Goal: Task Accomplishment & Management: Manage account settings

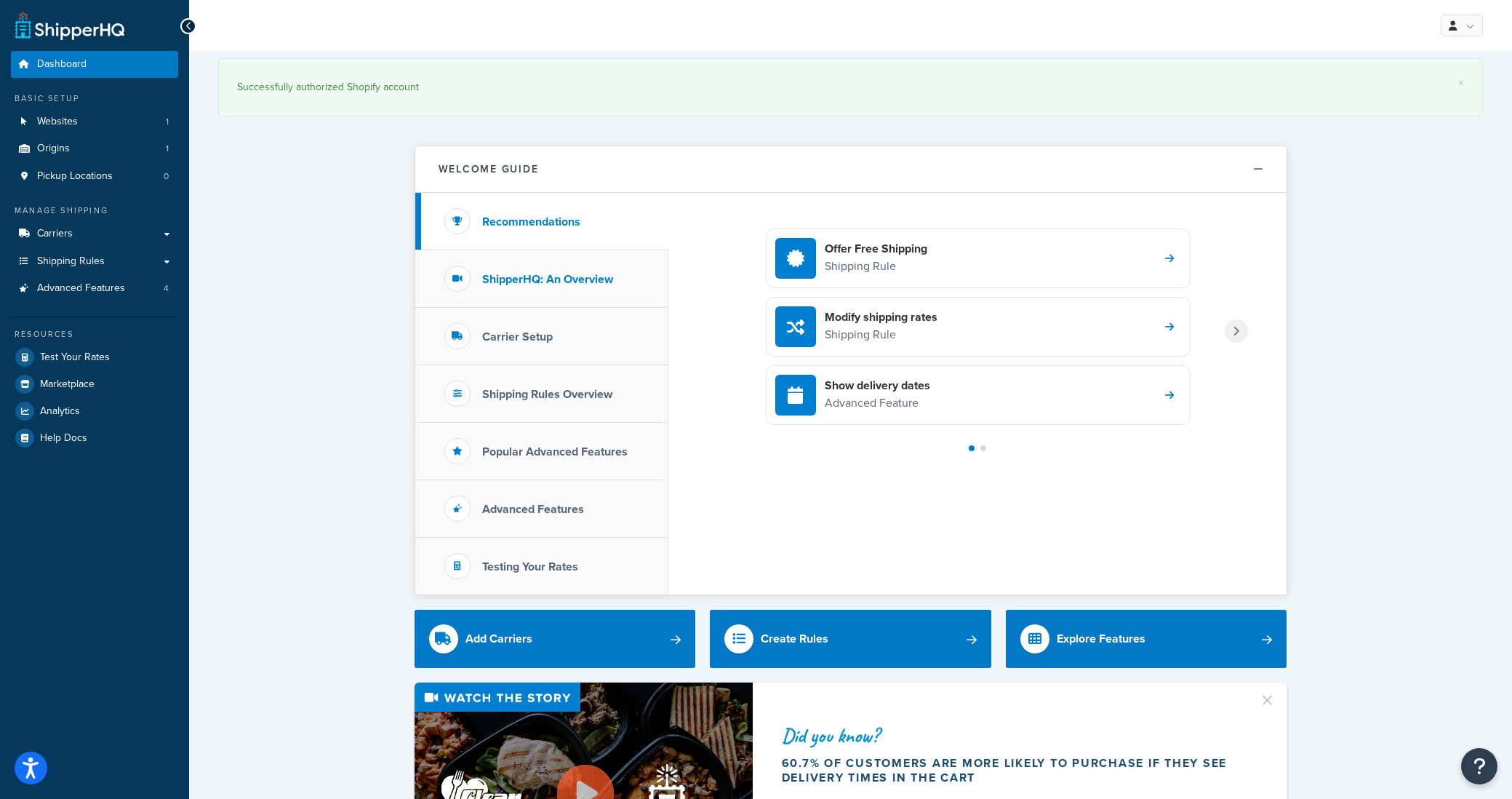
click at [537, 291] on li "ShipperHQ: An Overview" at bounding box center [542, 279] width 253 height 57
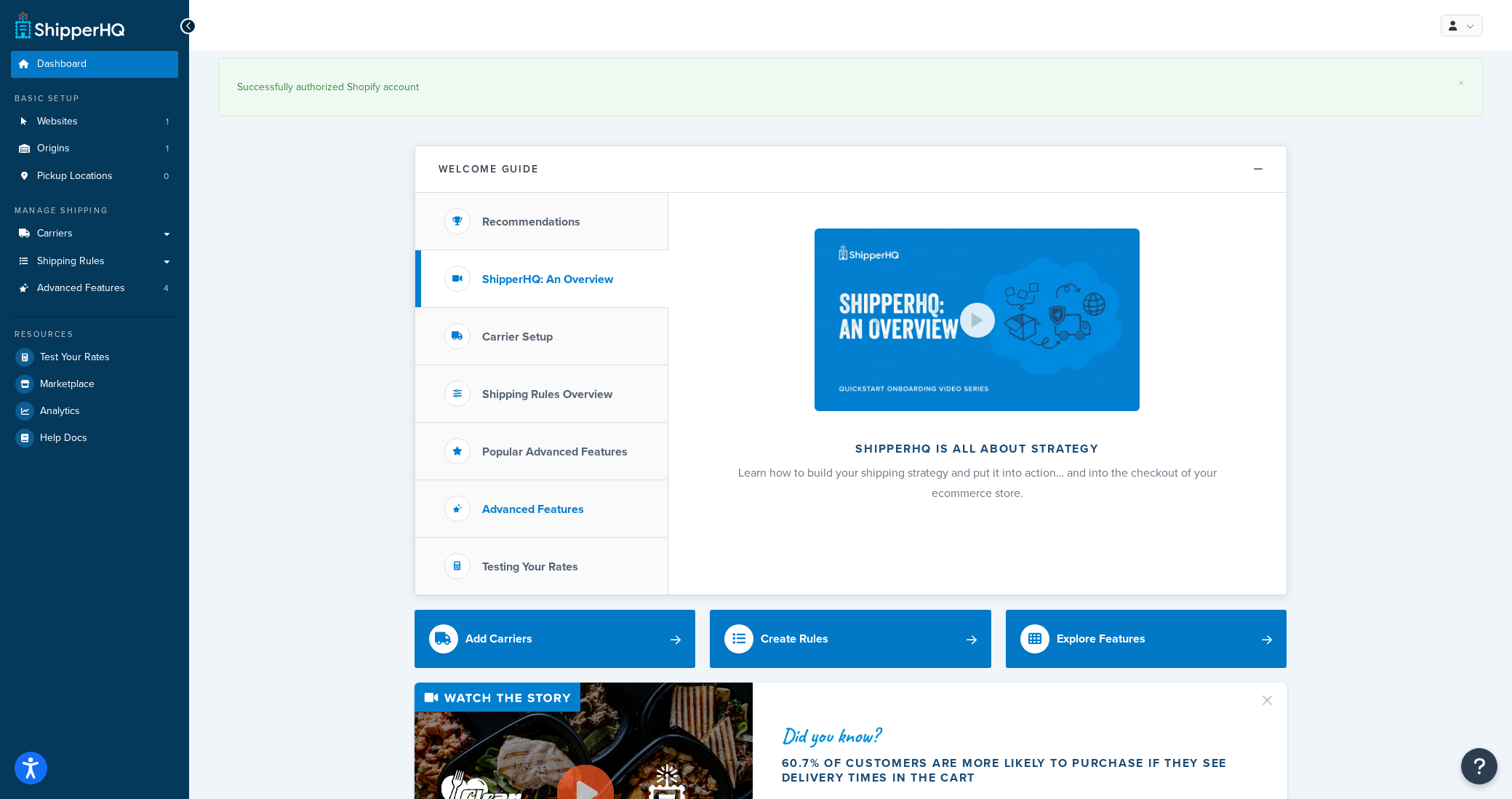
click at [548, 514] on h3 "Advanced Features" at bounding box center [533, 509] width 102 height 13
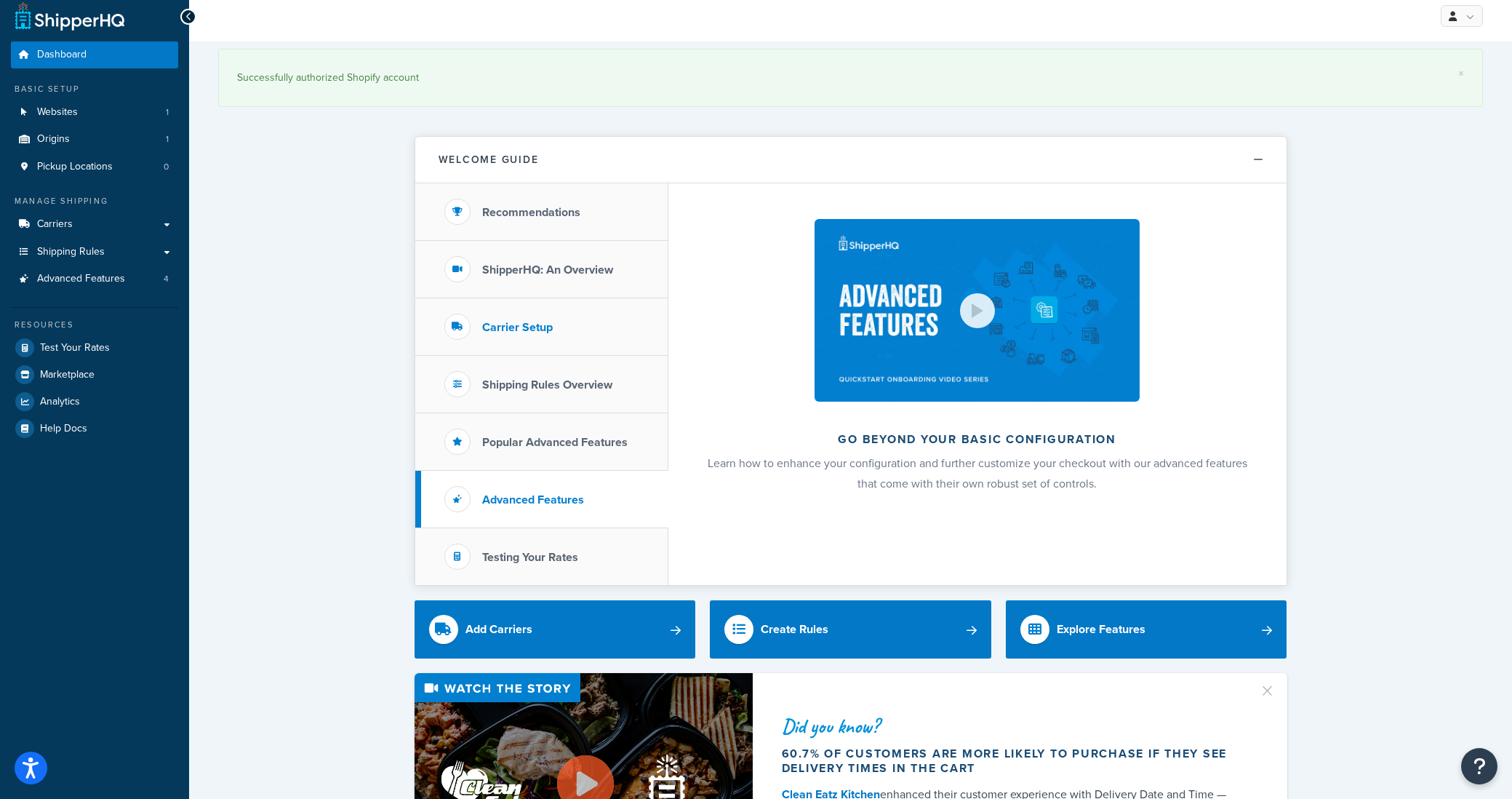
click at [536, 345] on li "Carrier Setup" at bounding box center [542, 327] width 253 height 57
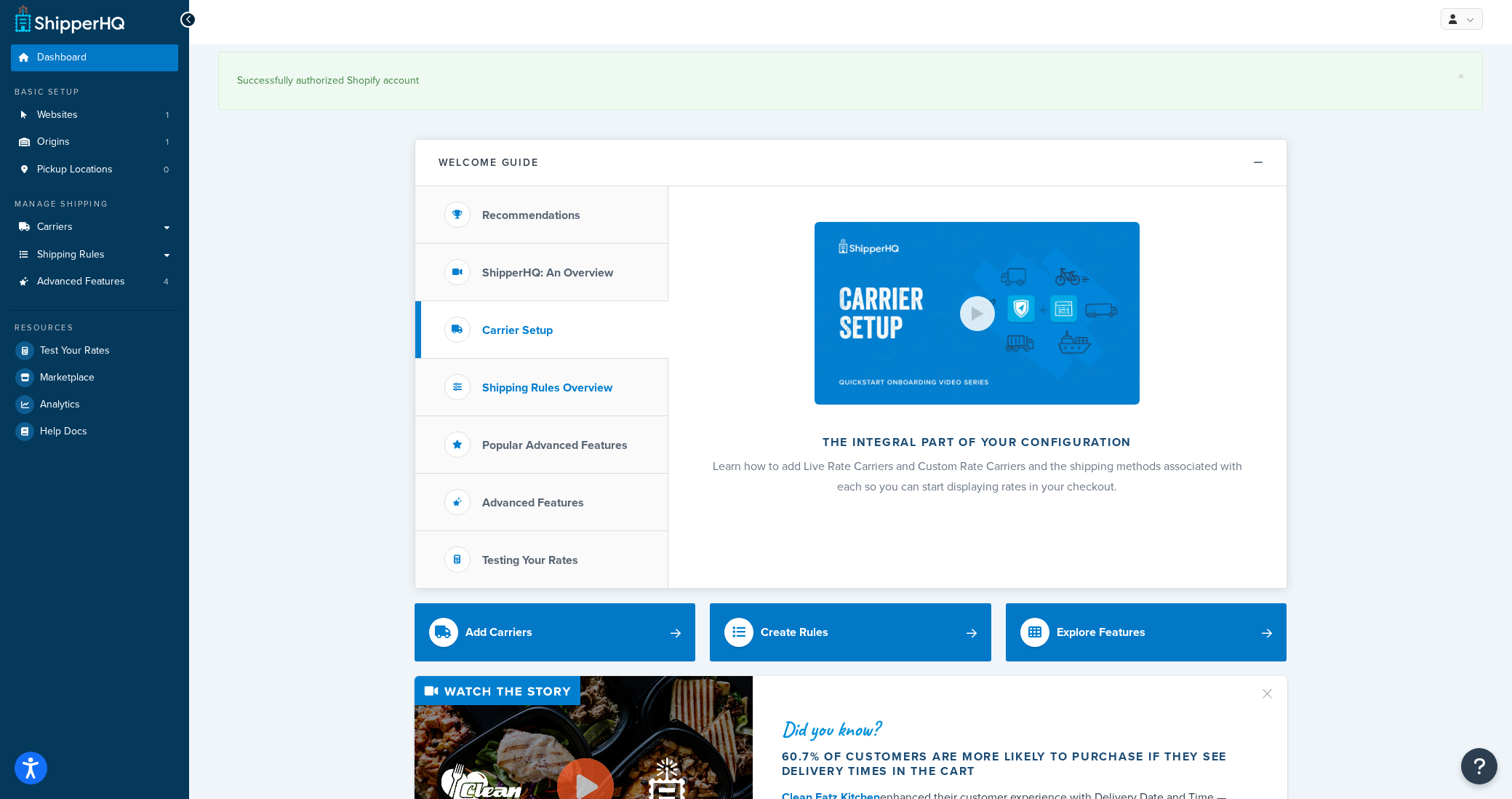
scroll to position [8, 0]
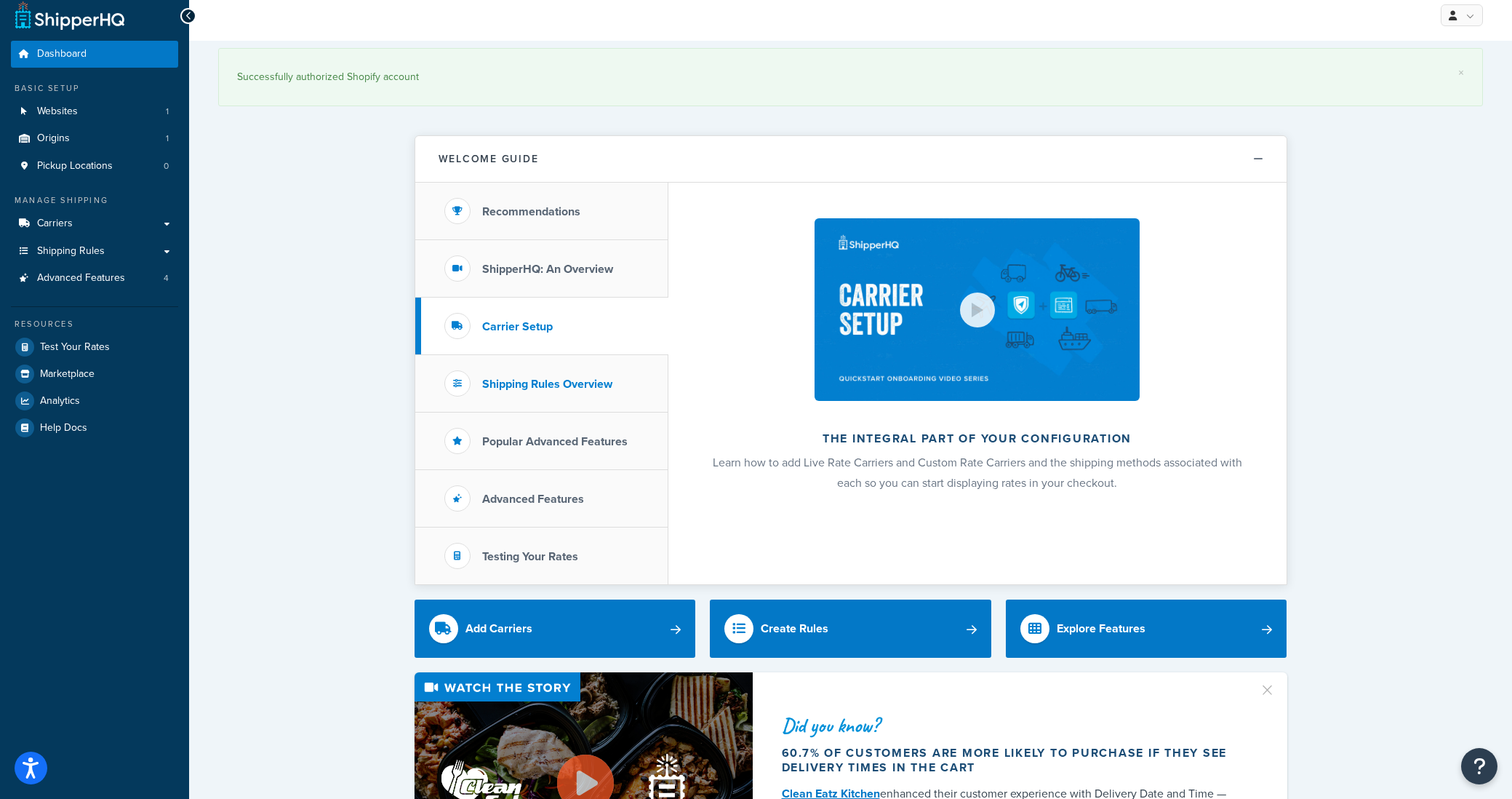
click at [539, 381] on h3 "Shipping Rules Overview" at bounding box center [548, 383] width 130 height 13
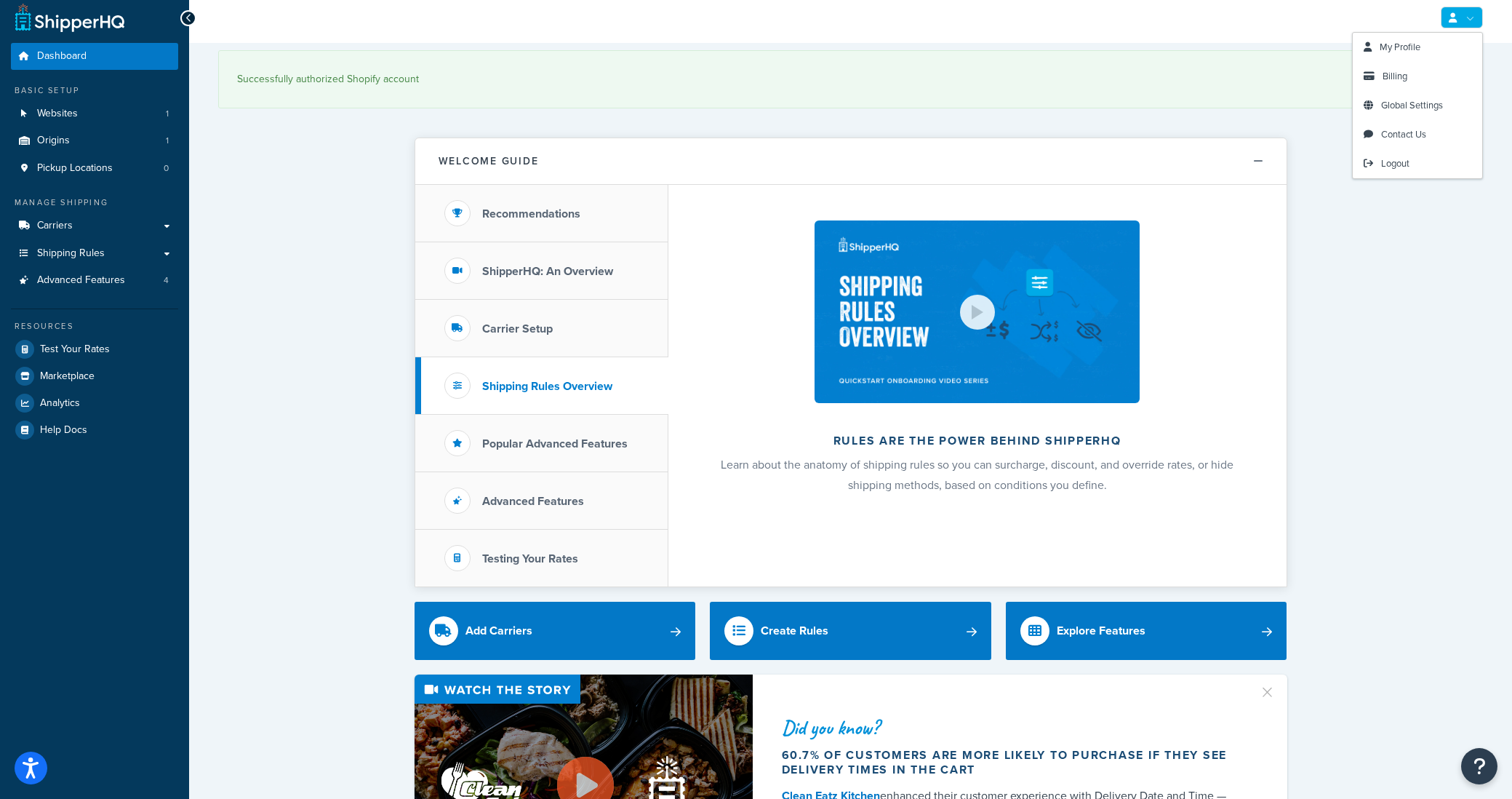
click at [1469, 21] on link at bounding box center [1461, 17] width 42 height 21
click at [1405, 83] on link "Billing" at bounding box center [1417, 76] width 130 height 29
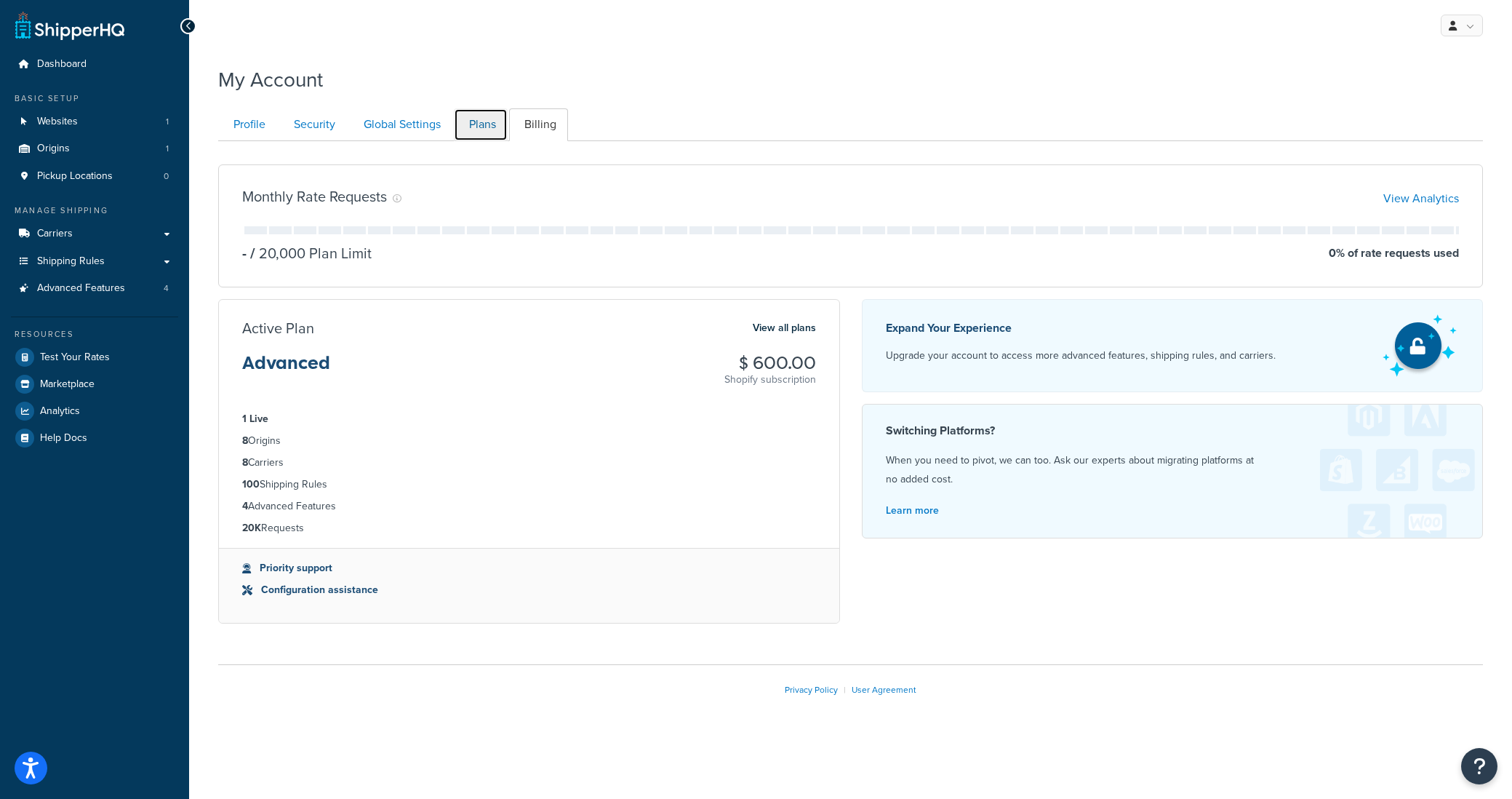
click at [488, 126] on link "Plans" at bounding box center [481, 124] width 54 height 33
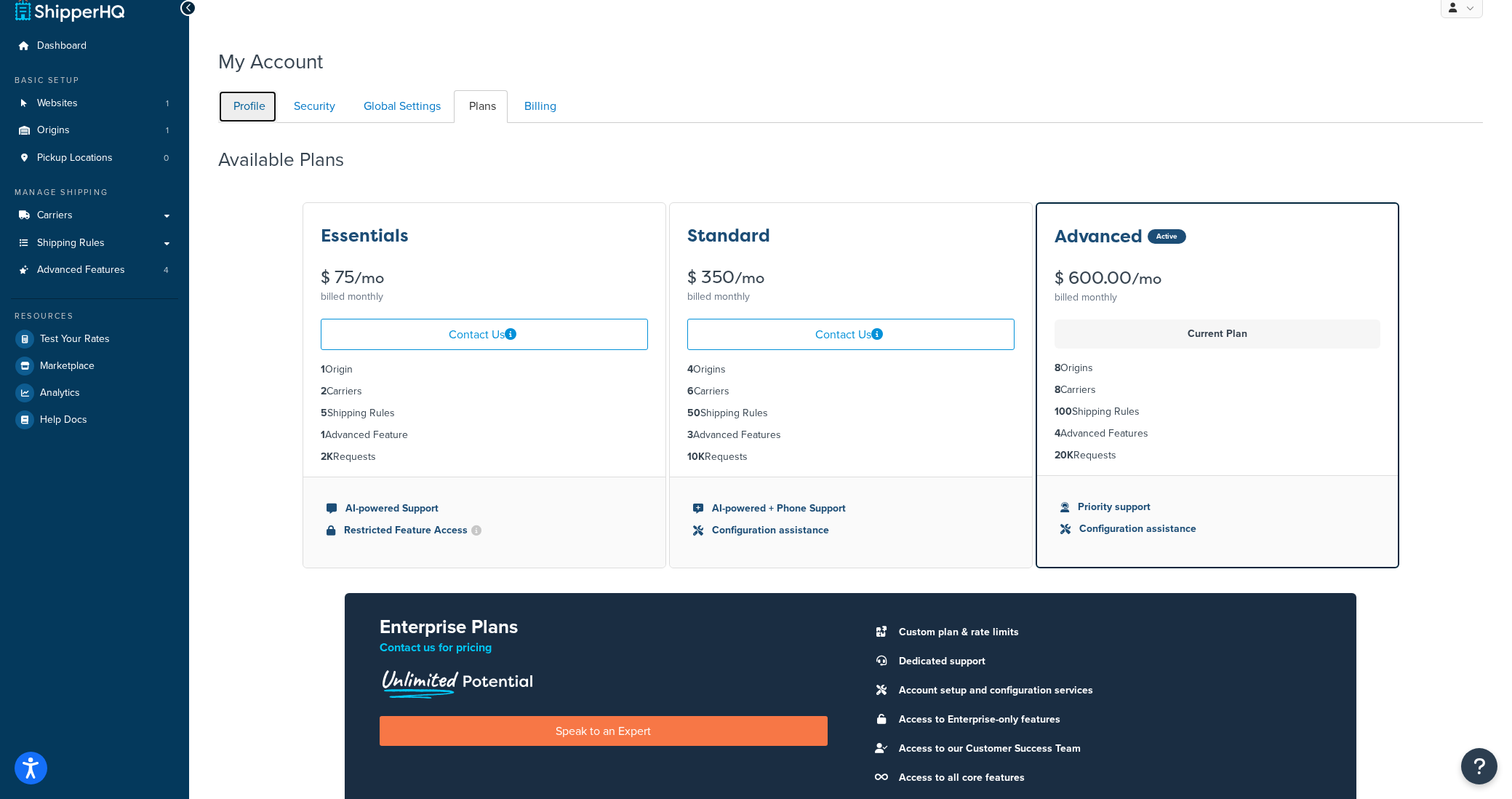
click at [246, 123] on link "Profile" at bounding box center [248, 106] width 59 height 33
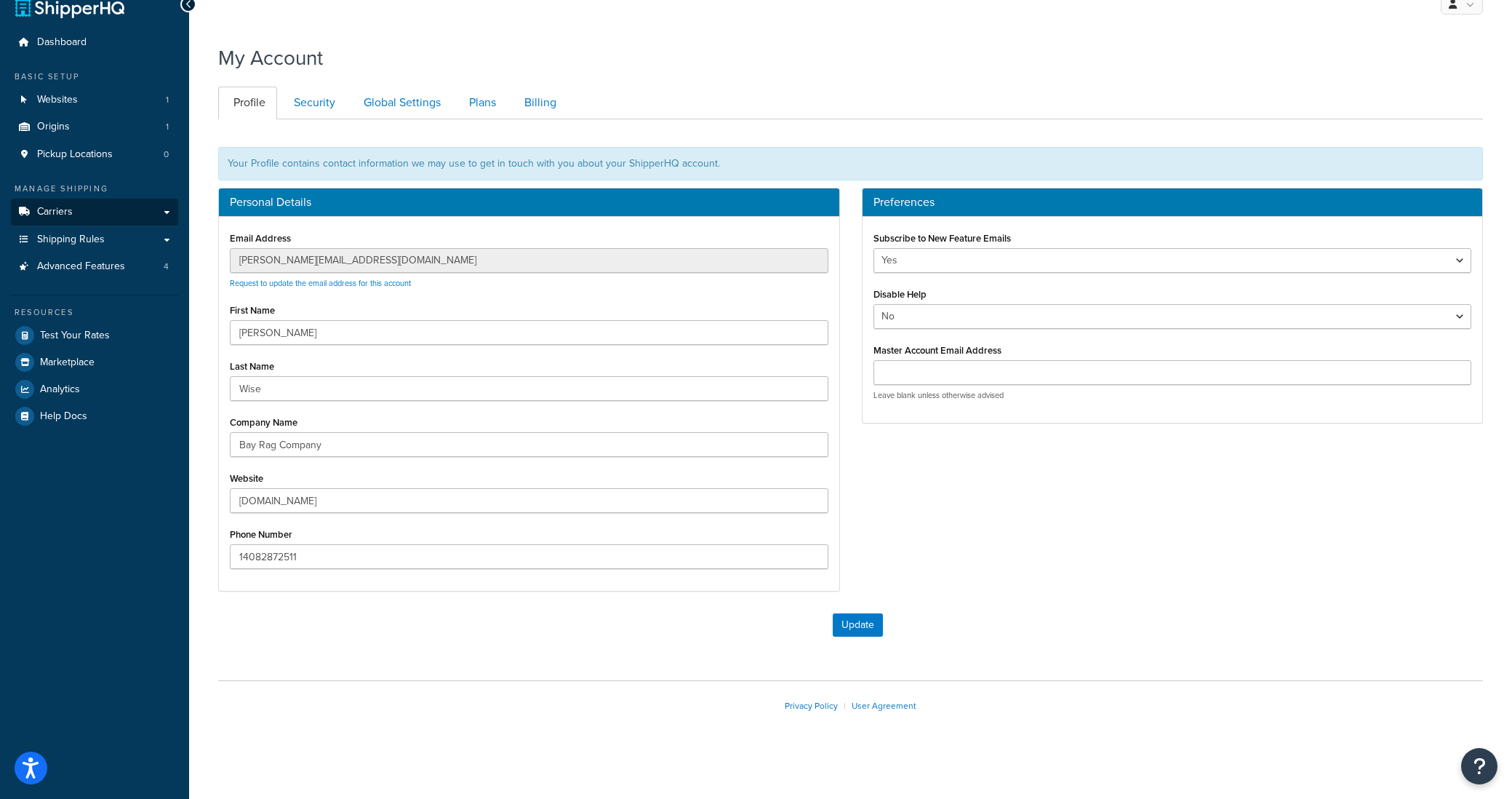
scroll to position [23, 0]
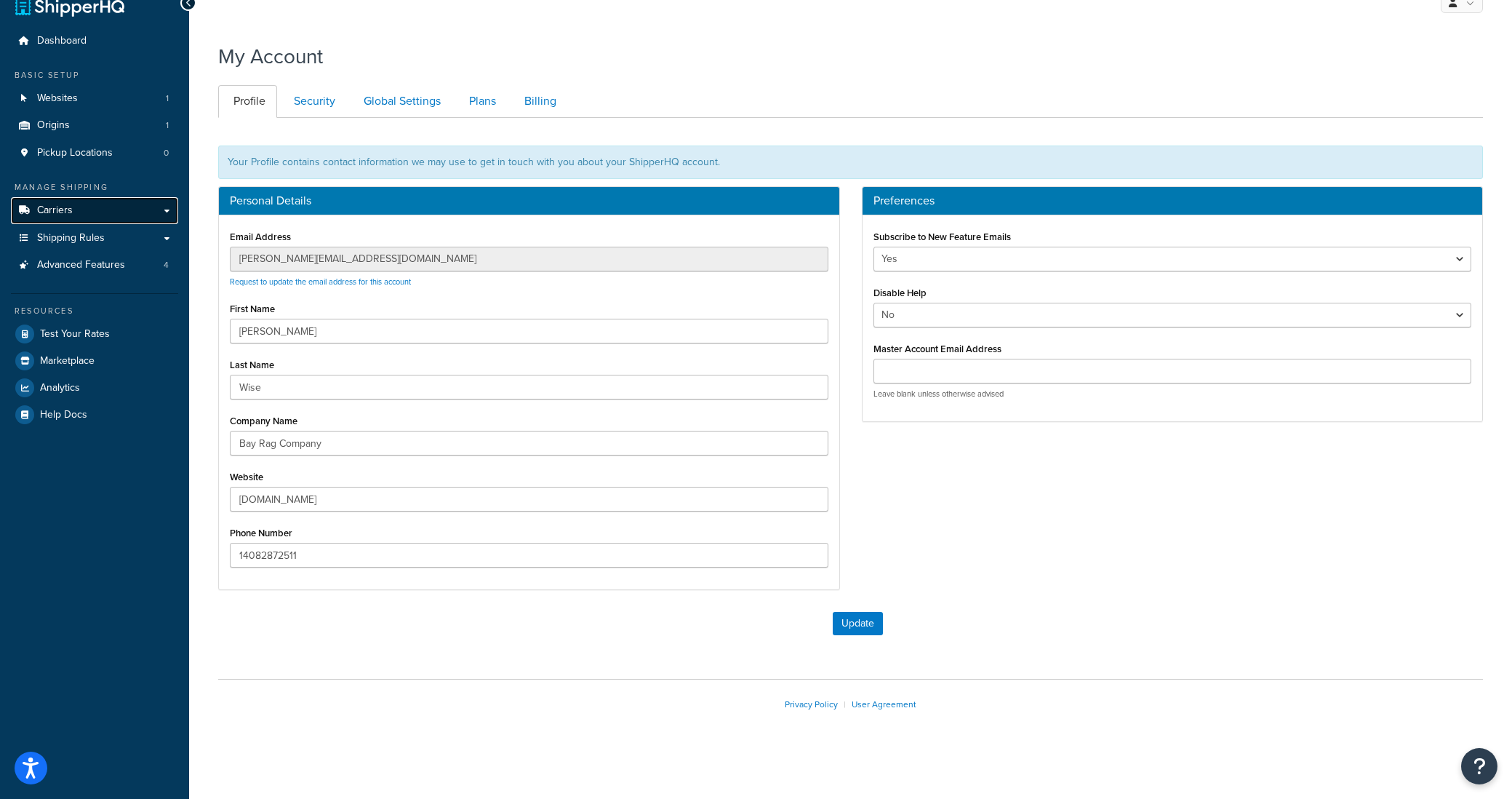
click at [93, 204] on link "Carriers" at bounding box center [94, 211] width 167 height 27
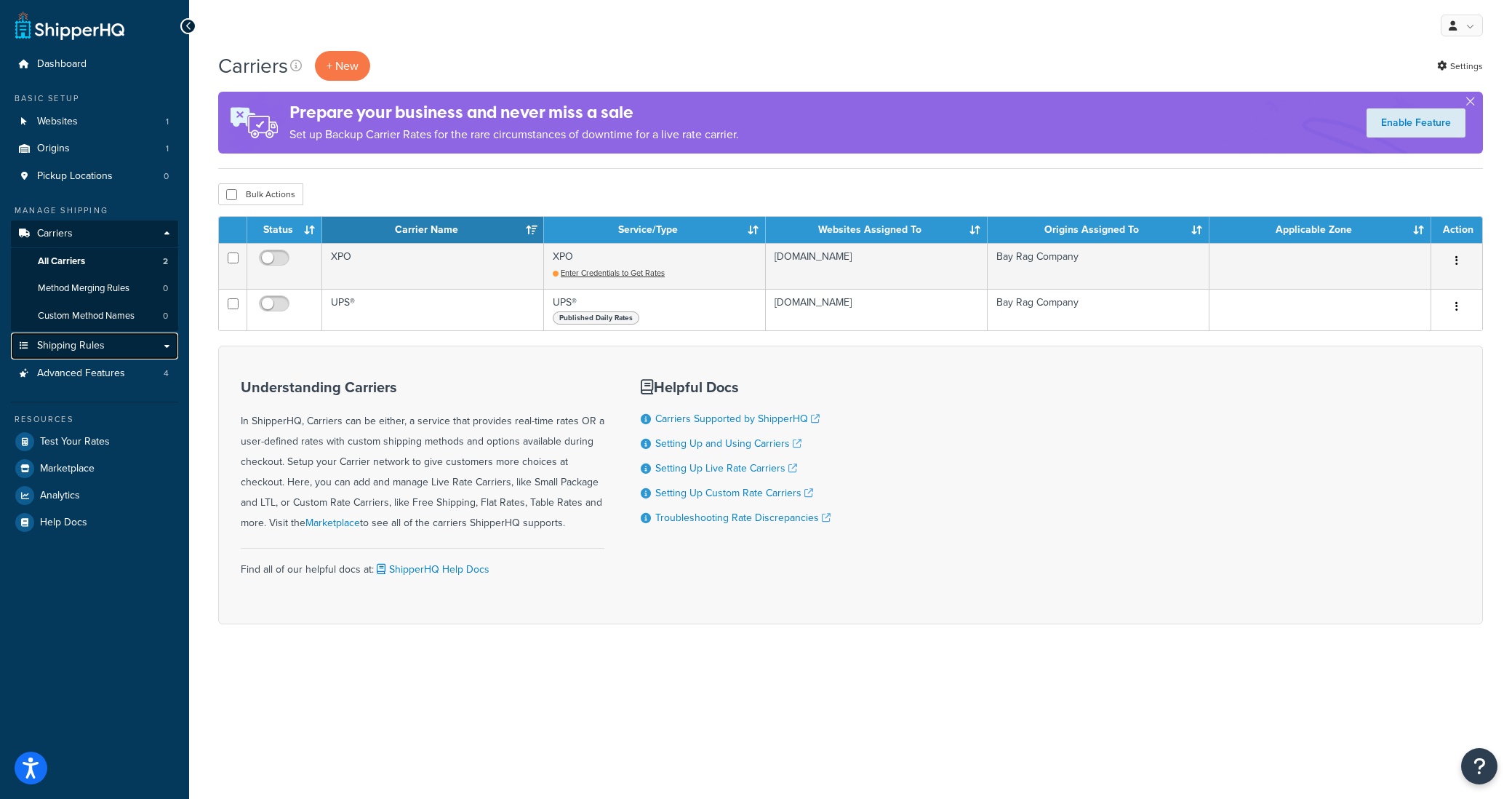
click at [100, 352] on span "Shipping Rules" at bounding box center [71, 346] width 68 height 13
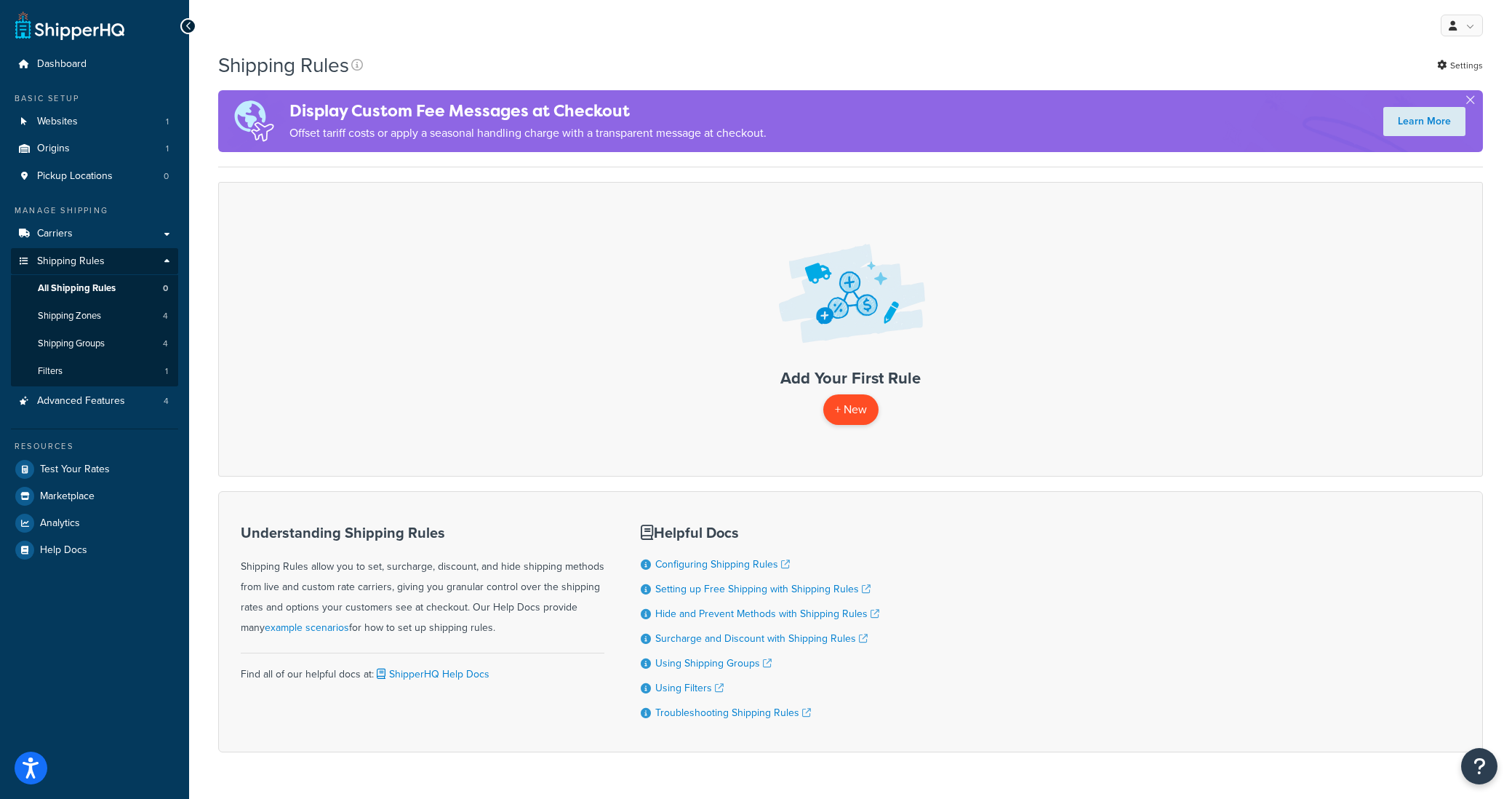
click at [842, 416] on p "+ New" at bounding box center [851, 408] width 55 height 29
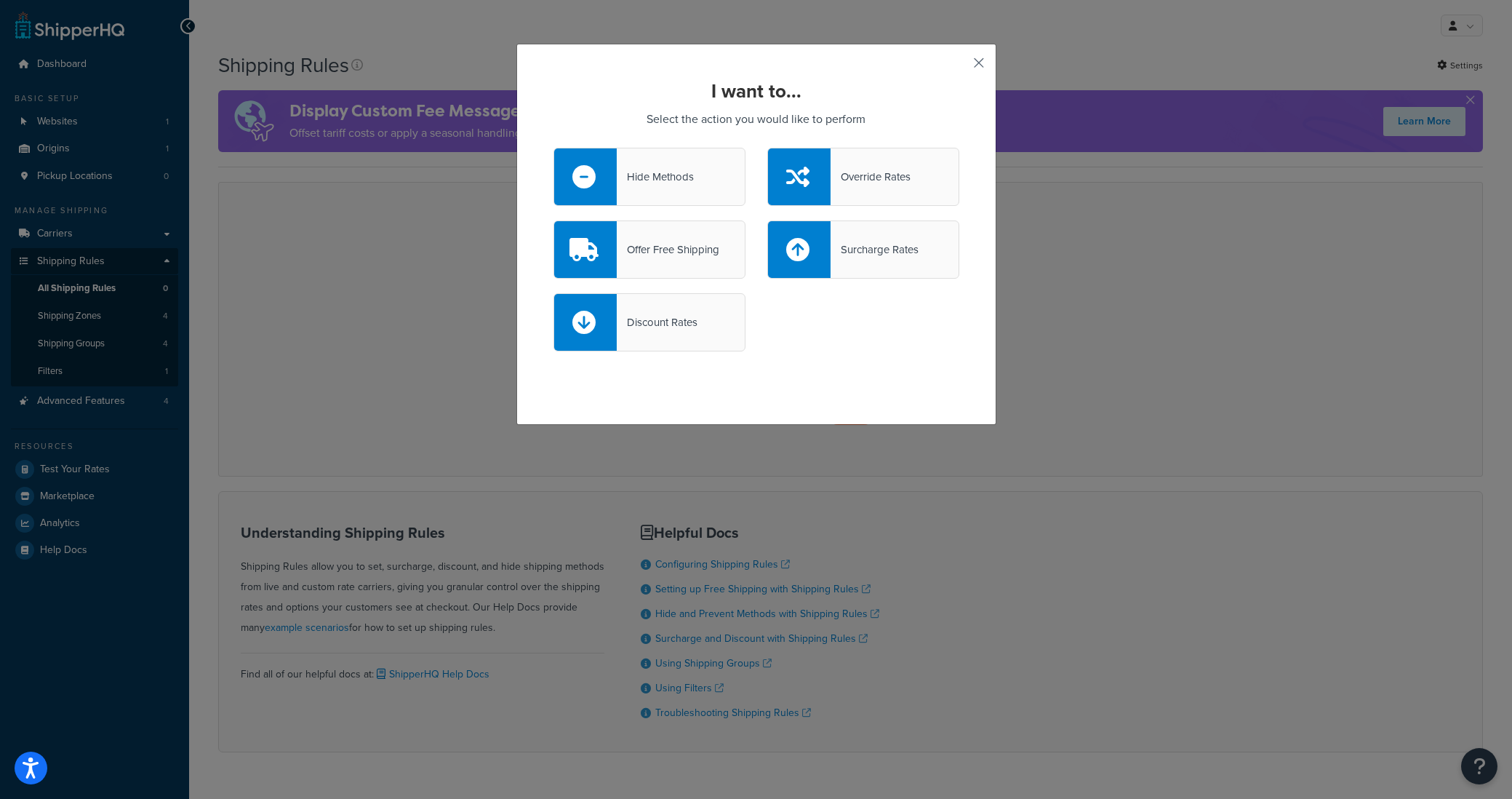
click at [959, 66] on button "button" at bounding box center [957, 68] width 4 height 4
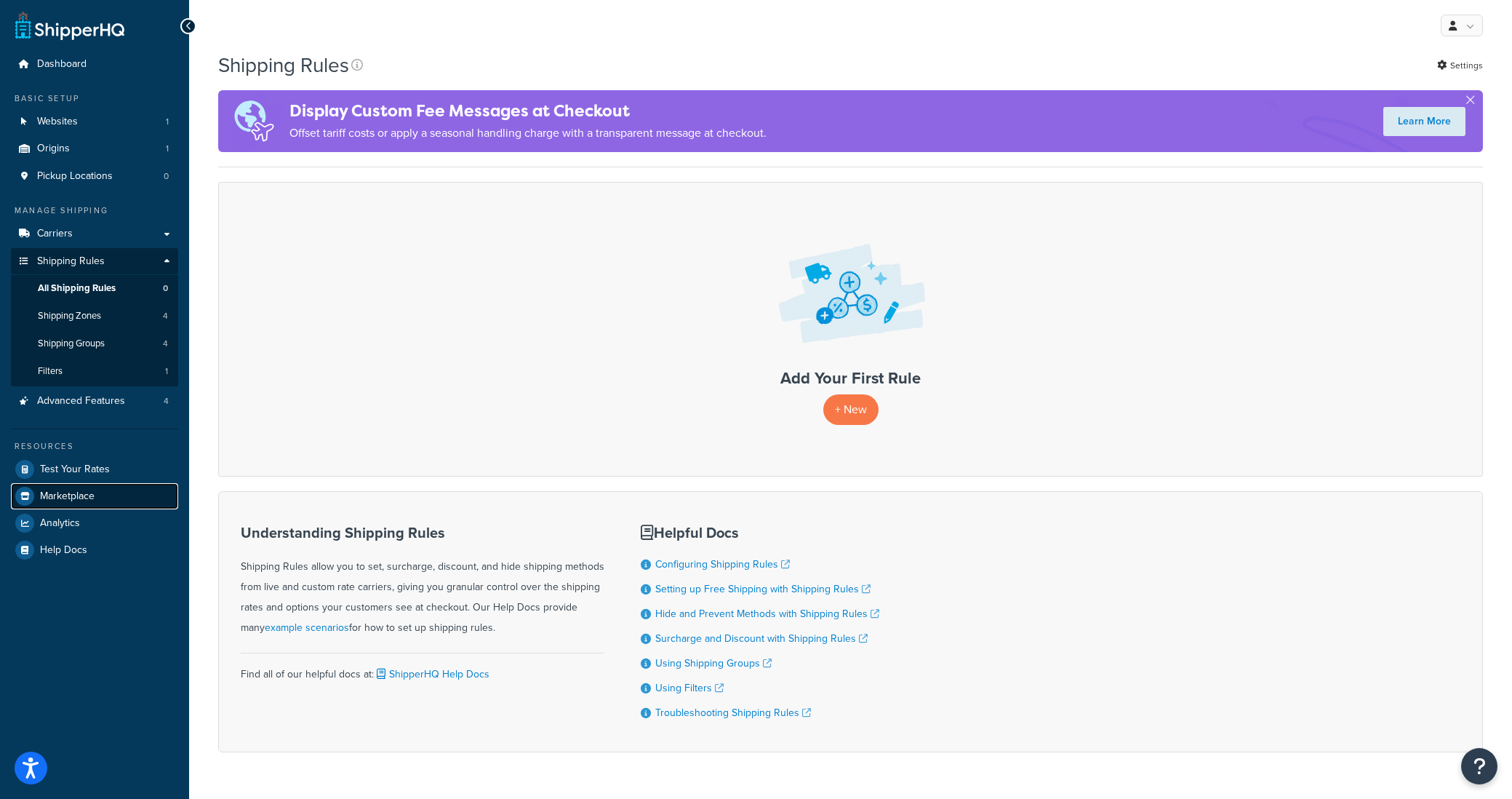
click at [64, 506] on link "Marketplace" at bounding box center [94, 495] width 167 height 26
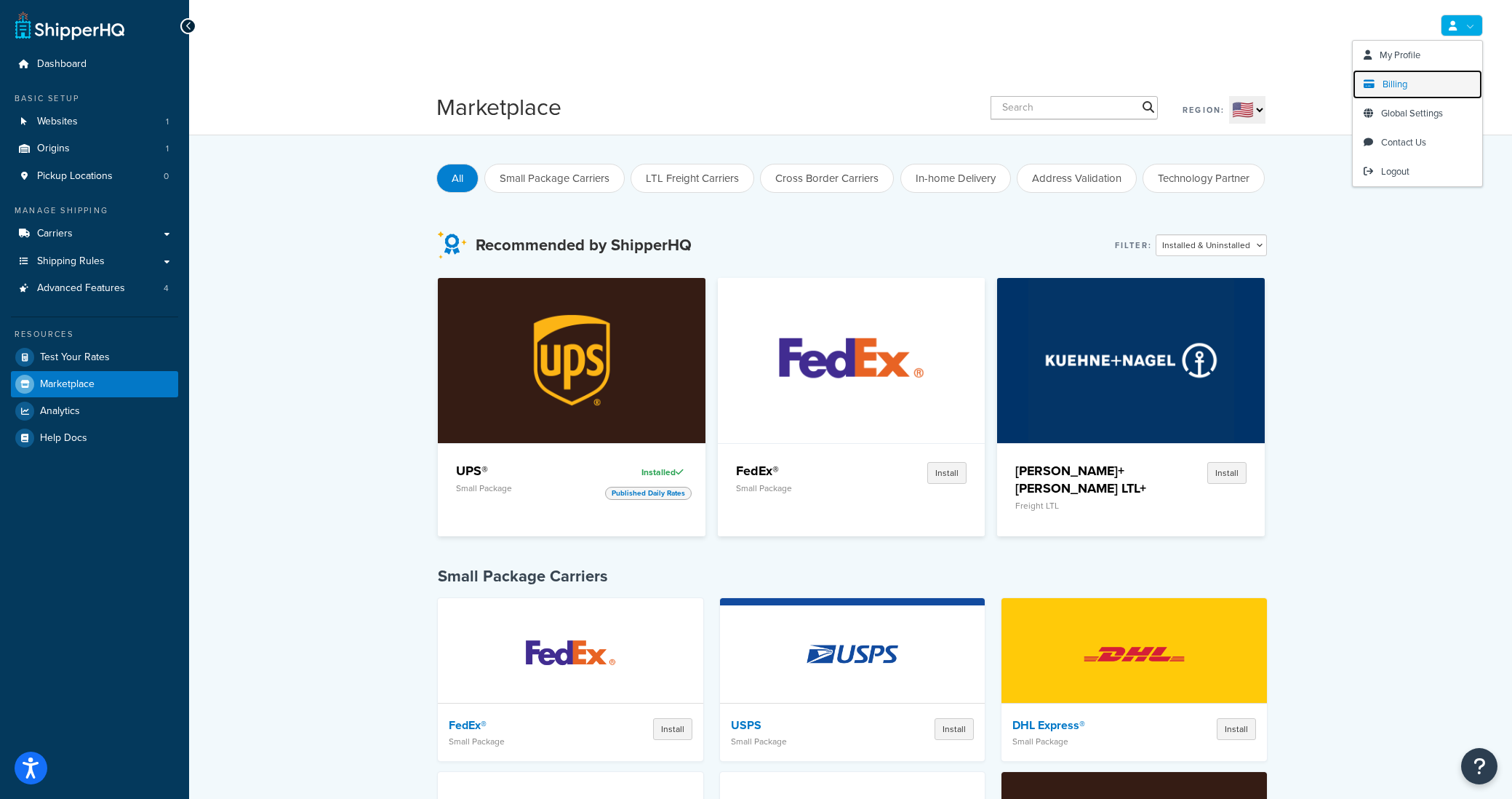
click at [1403, 81] on span "Billing" at bounding box center [1395, 83] width 25 height 13
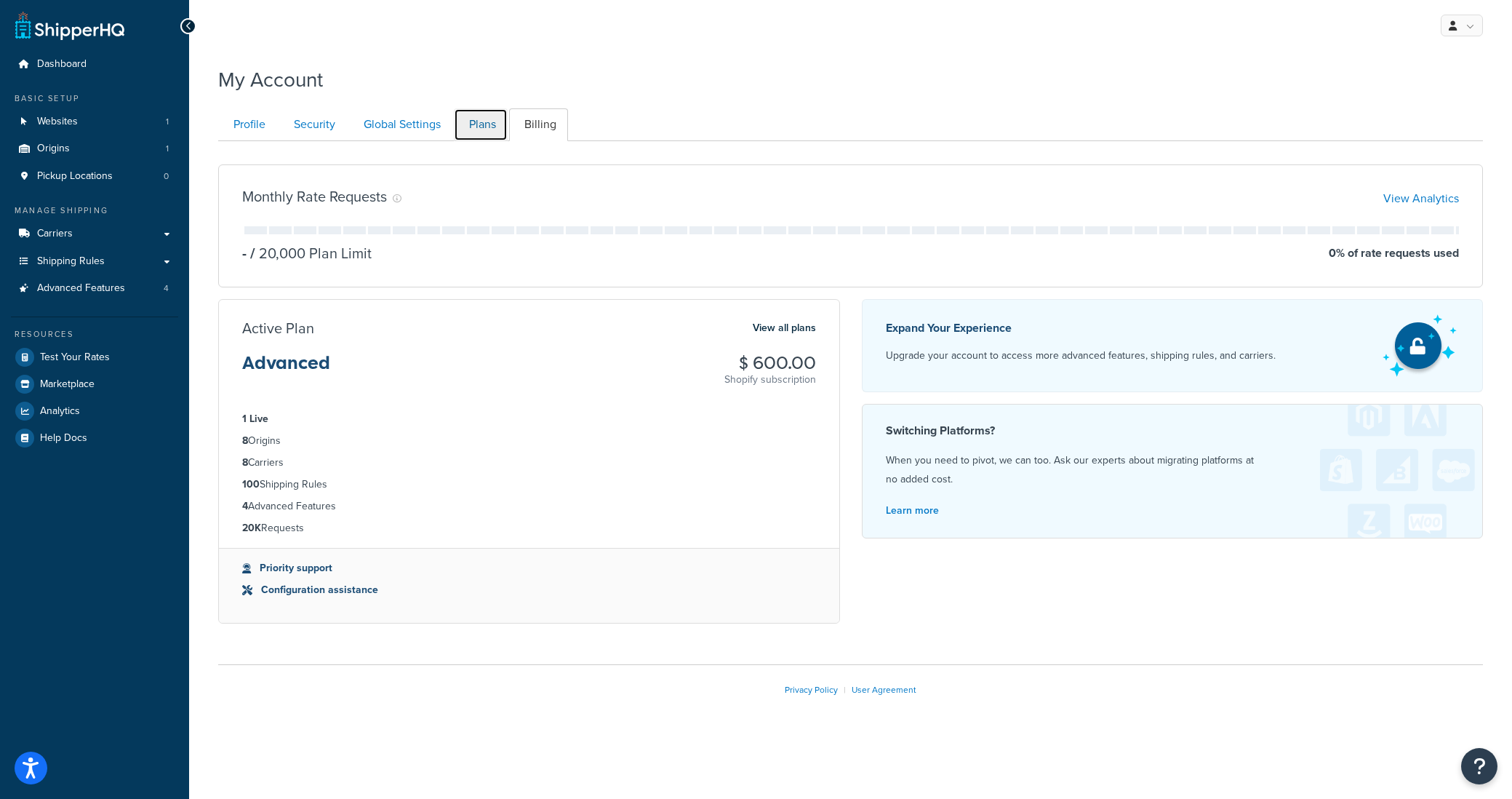
click at [485, 127] on link "Plans" at bounding box center [481, 124] width 54 height 33
